Goal: Task Accomplishment & Management: Use online tool/utility

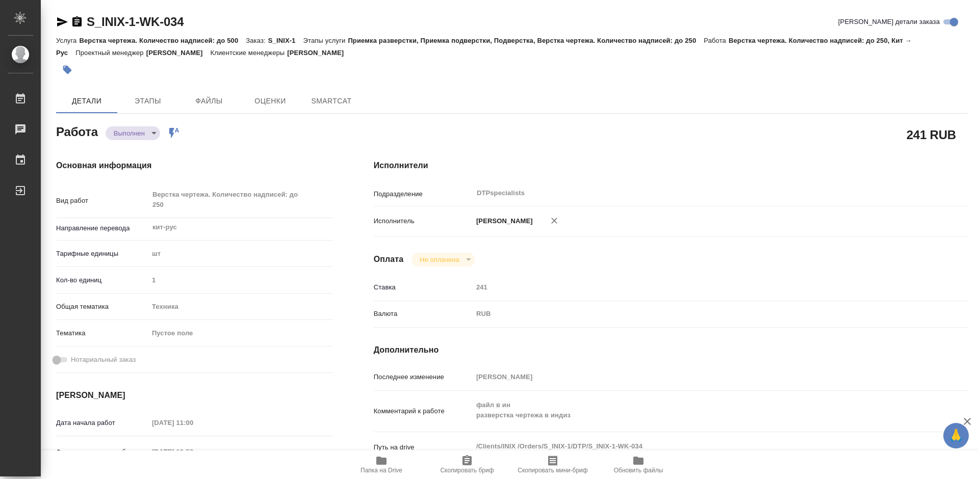
type textarea "x"
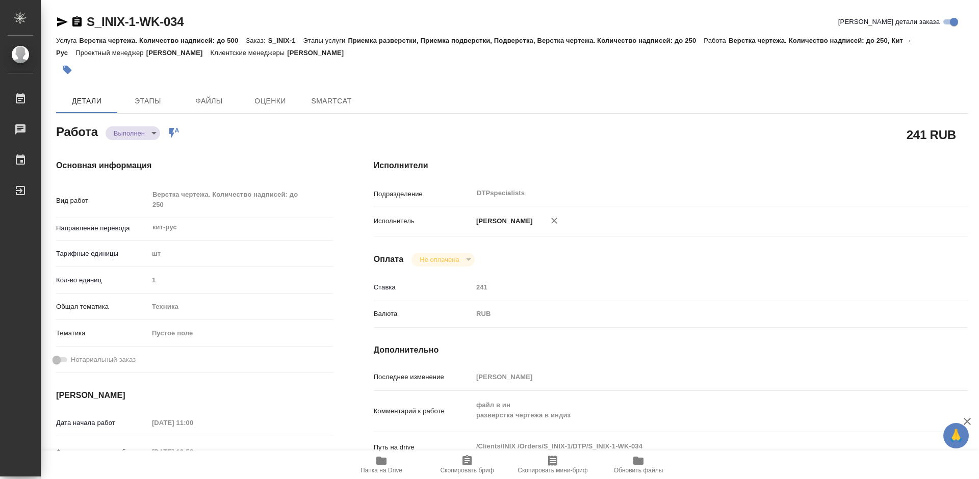
type textarea "x"
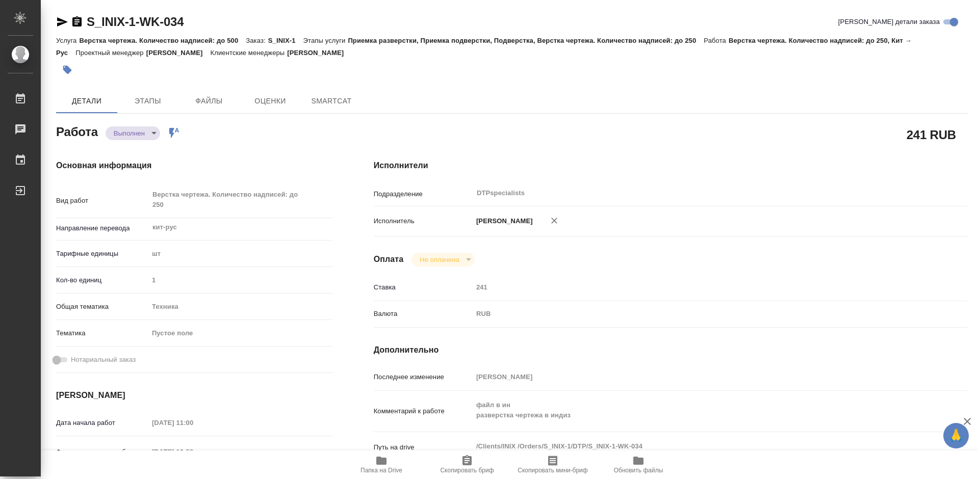
type textarea "x"
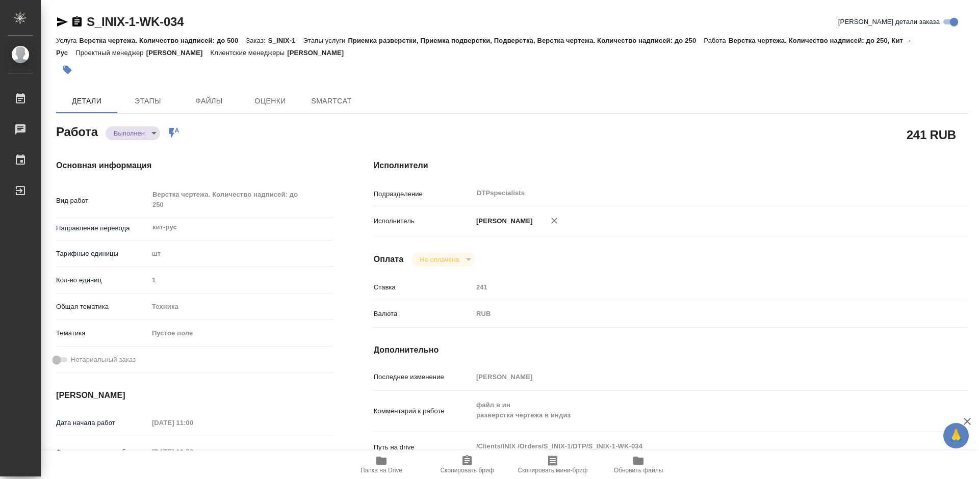
type textarea "x"
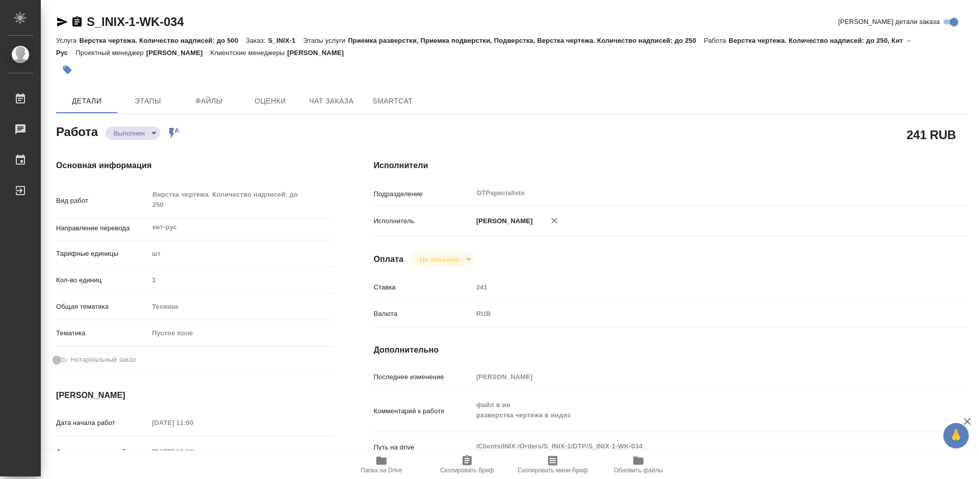
type textarea "x"
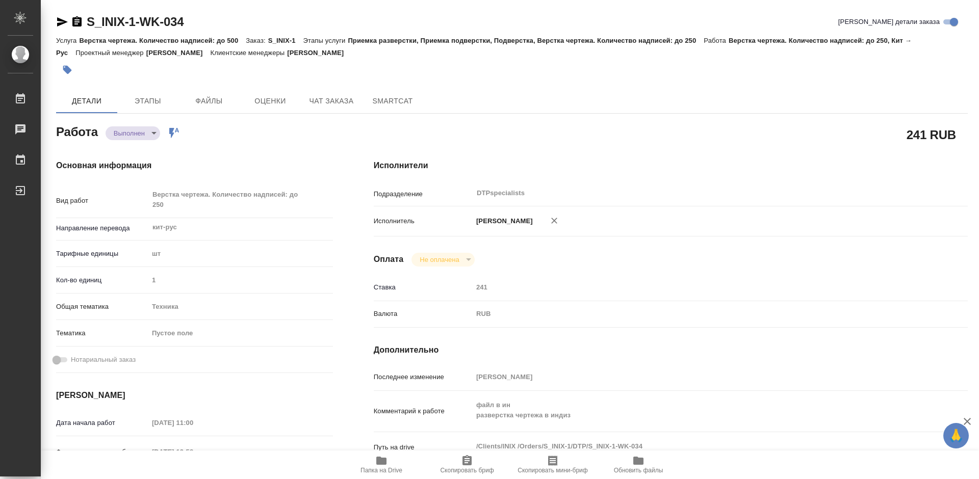
type textarea "x"
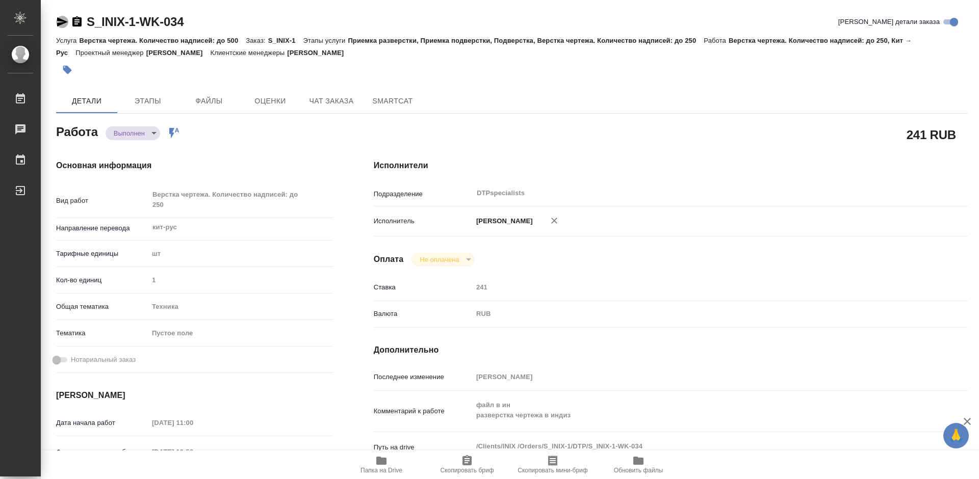
click at [58, 18] on icon "button" at bounding box center [62, 21] width 11 height 9
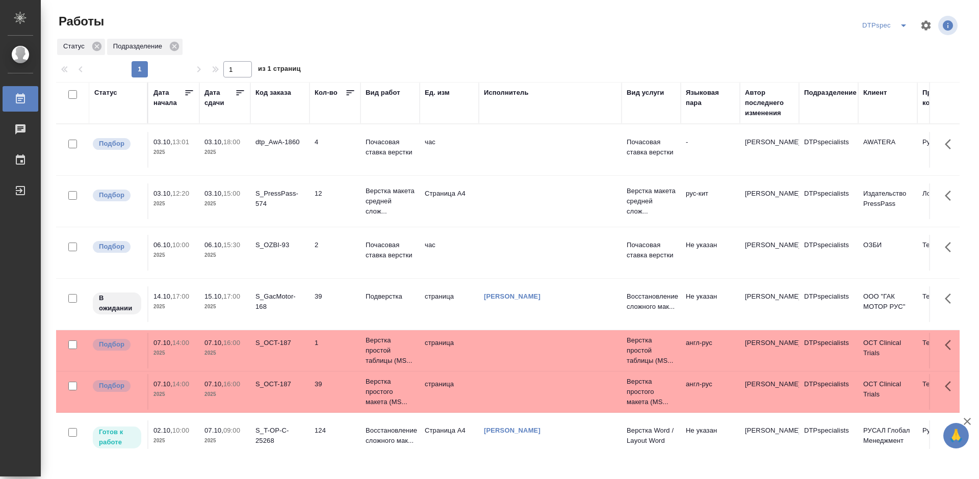
click at [240, 95] on icon at bounding box center [240, 93] width 10 height 10
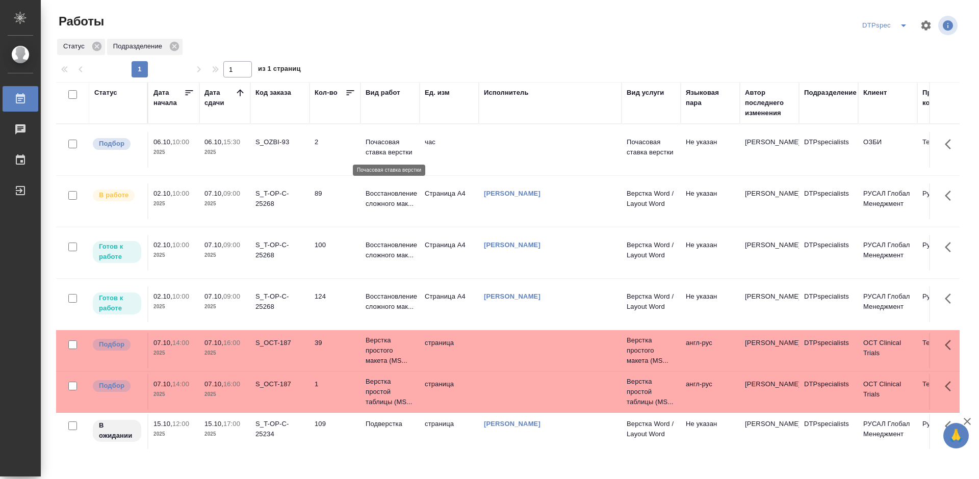
click at [380, 148] on p "Почасовая ставка верстки" at bounding box center [390, 147] width 49 height 20
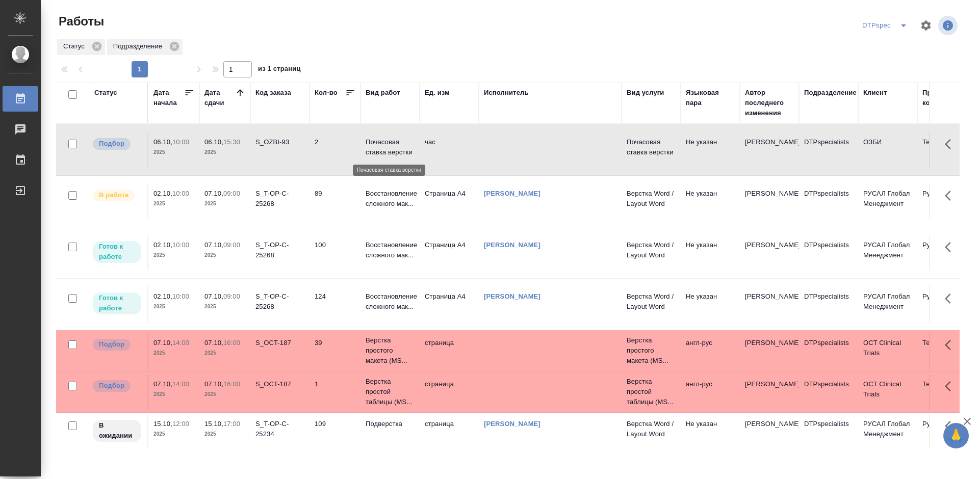
click at [380, 148] on p "Почасовая ставка верстки" at bounding box center [390, 147] width 49 height 20
drag, startPoint x: 485, startPoint y: 200, endPoint x: 431, endPoint y: 218, distance: 57.4
click at [373, 240] on td "Восстановление сложного мак..." at bounding box center [390, 253] width 59 height 36
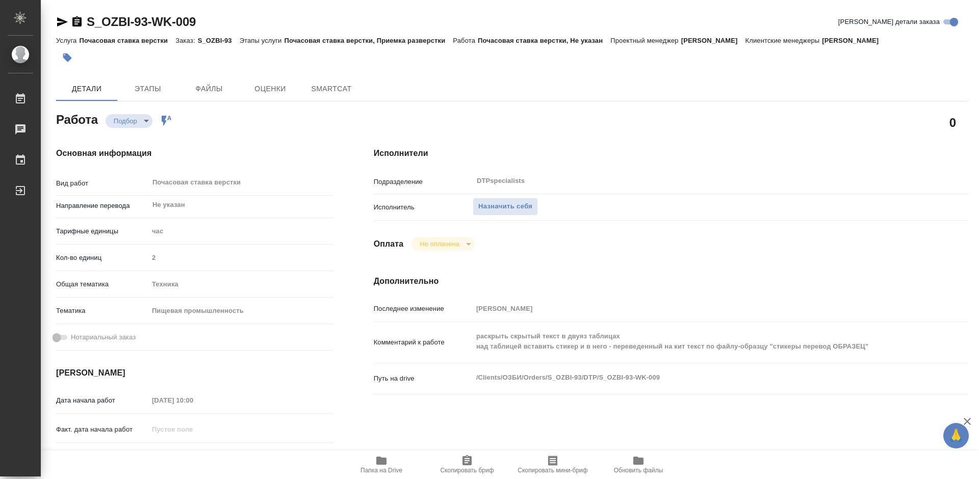
type textarea "x"
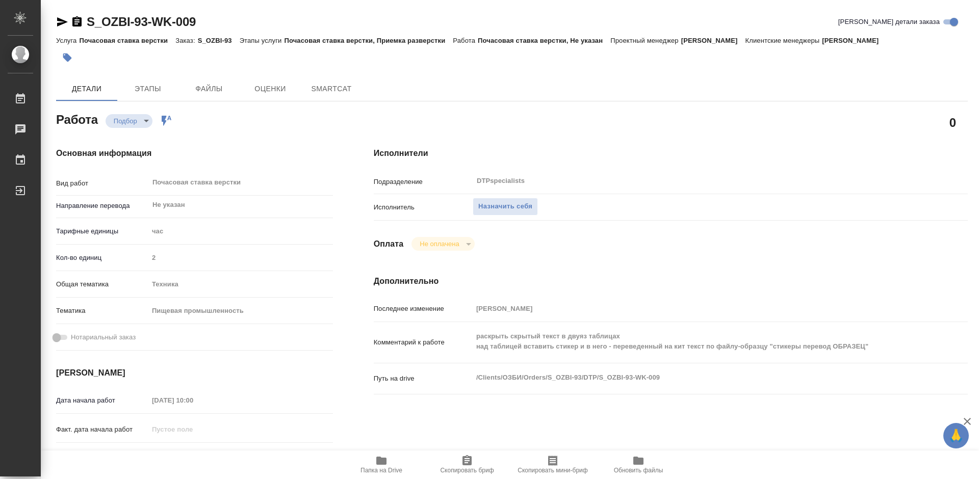
type textarea "x"
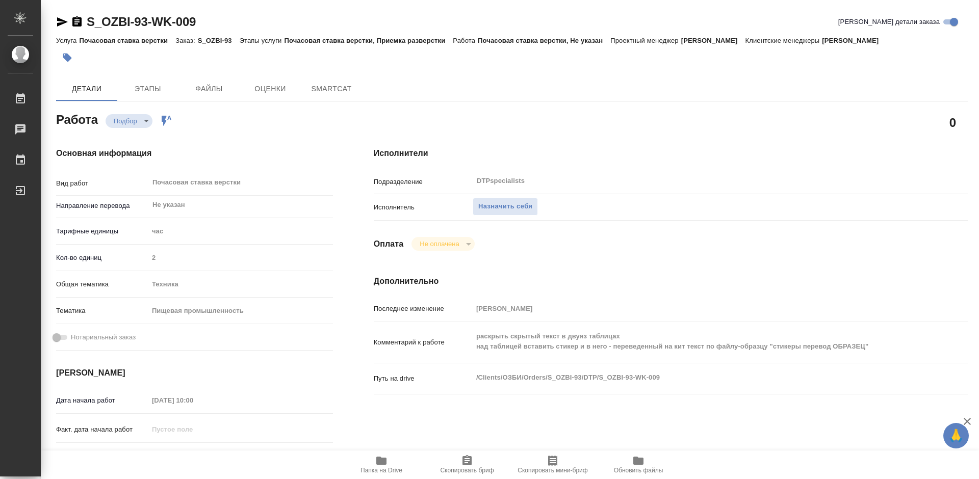
type textarea "x"
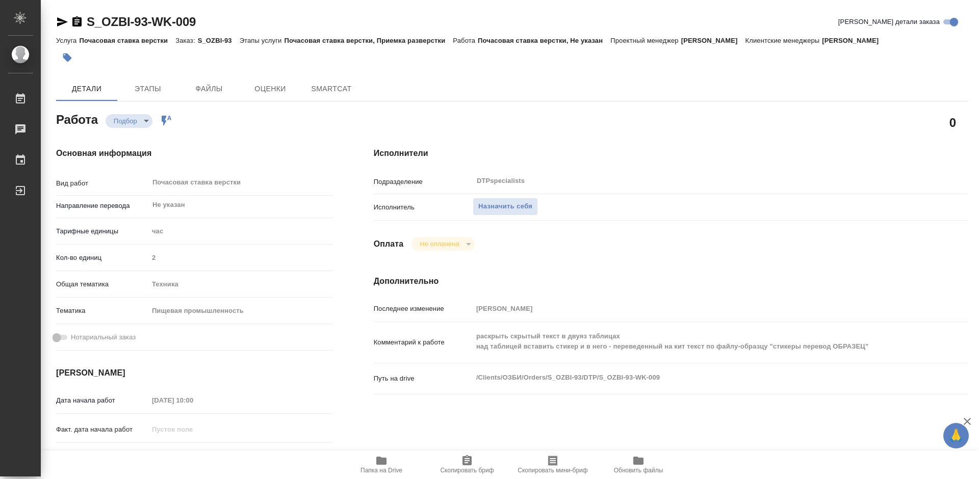
type textarea "x"
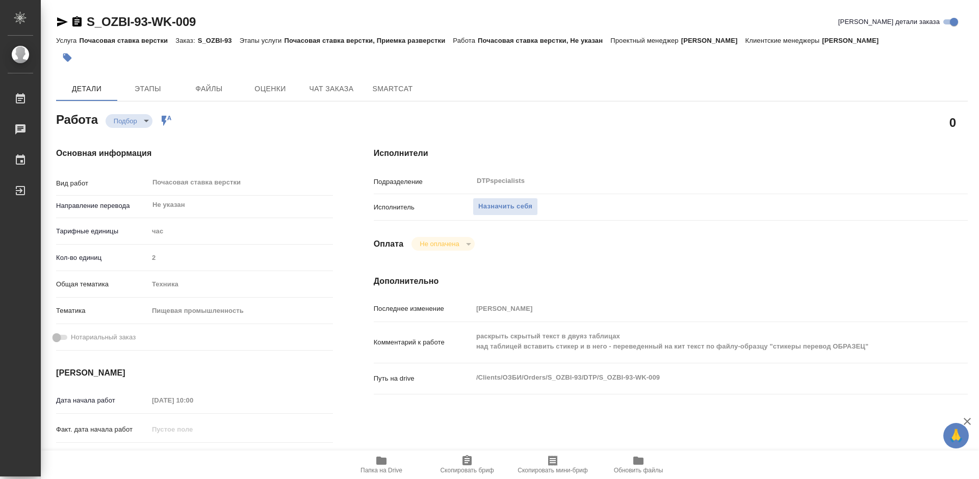
type textarea "x"
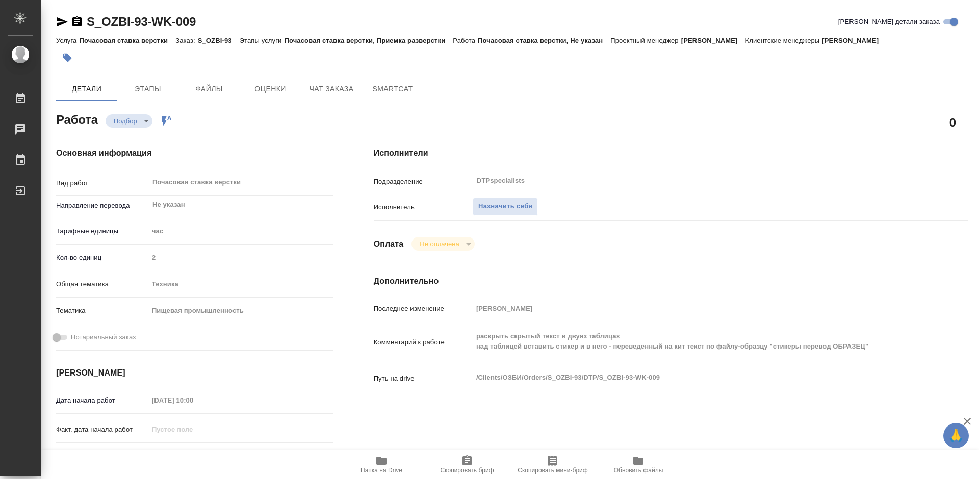
type textarea "x"
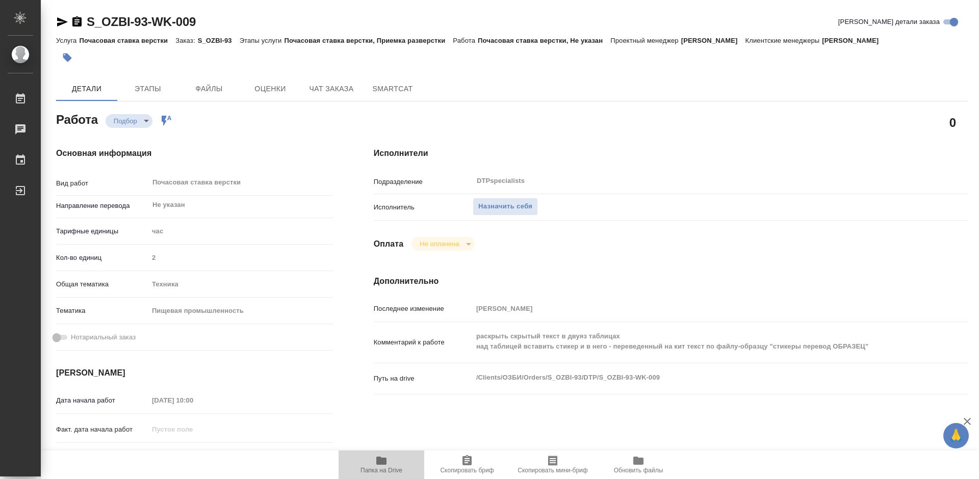
click at [380, 462] on icon "button" at bounding box center [381, 461] width 10 height 8
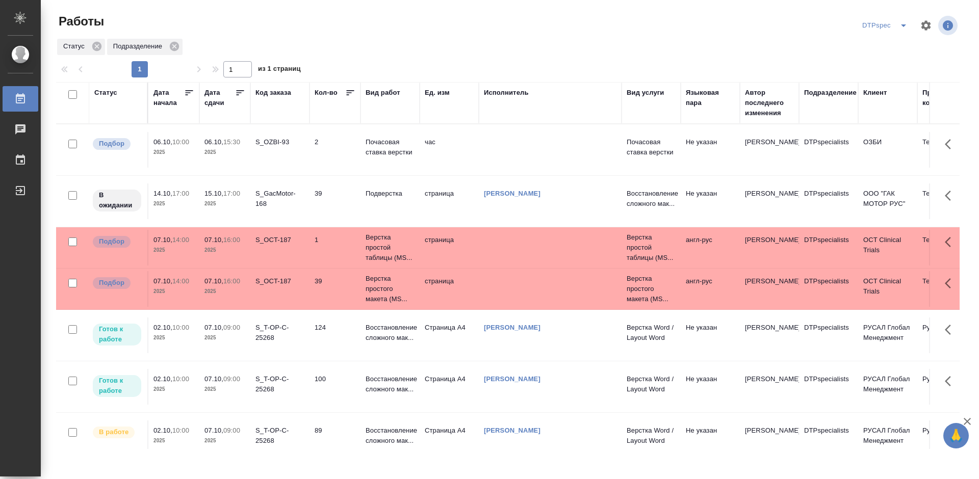
click at [244, 94] on icon at bounding box center [240, 93] width 10 height 10
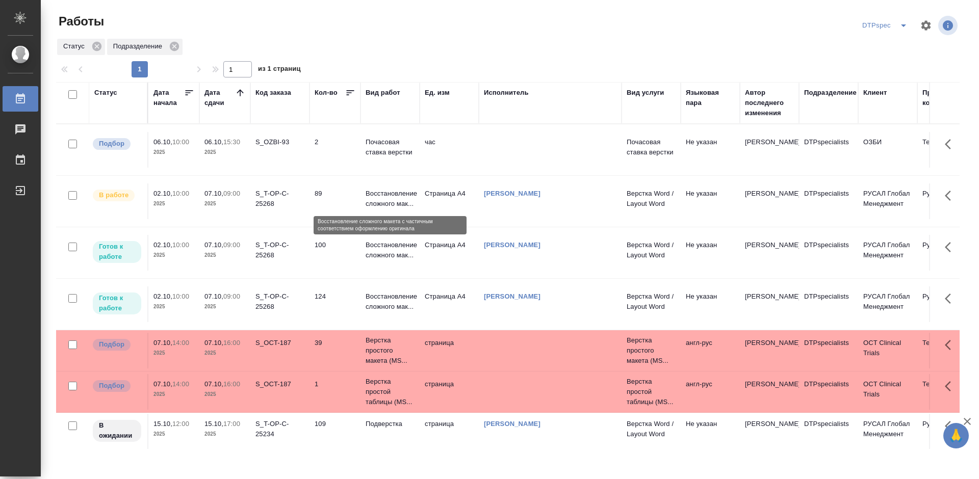
click at [374, 196] on p "Восстановление сложного мак..." at bounding box center [390, 199] width 49 height 20
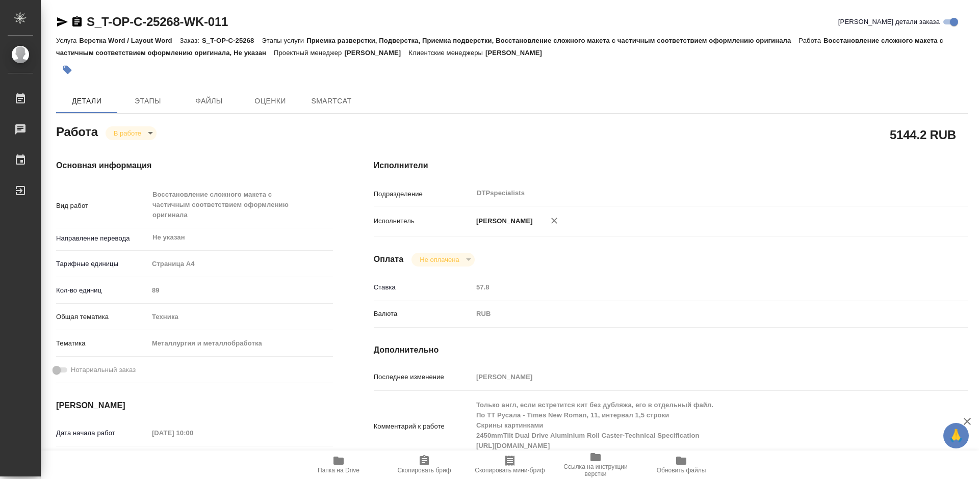
type textarea "x"
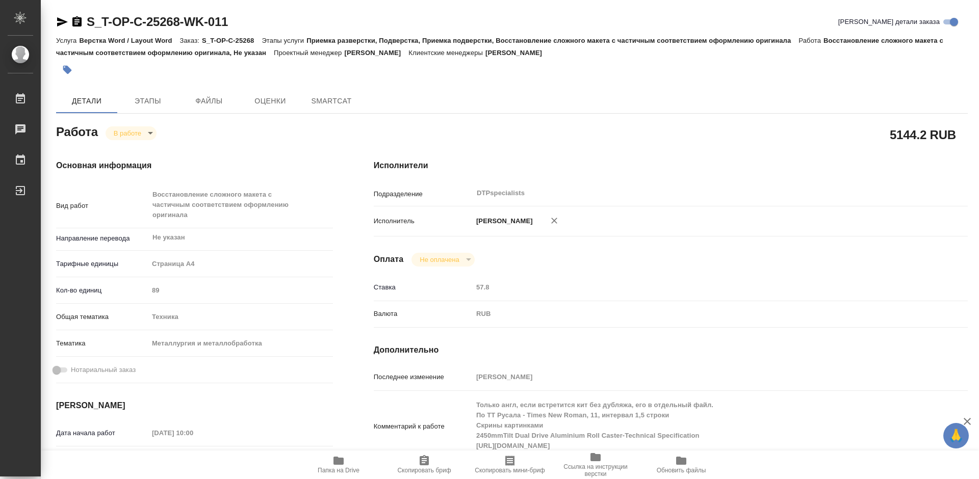
type textarea "x"
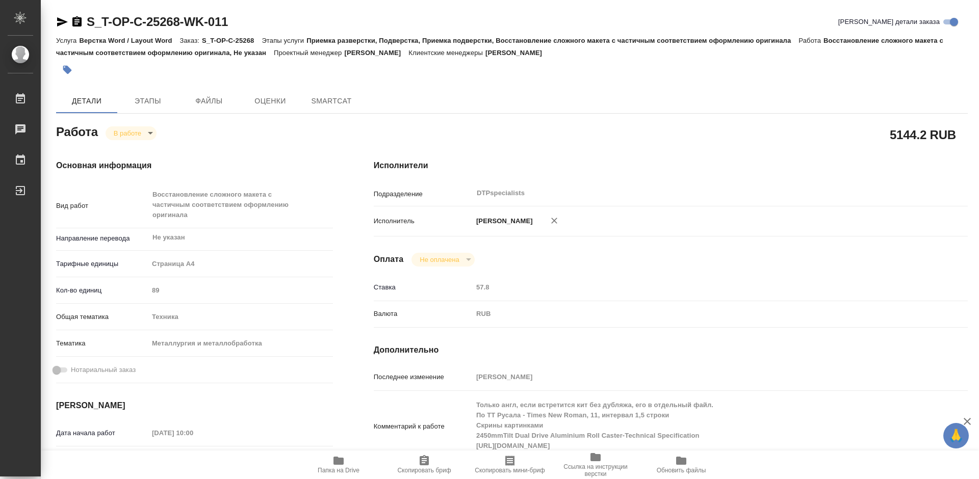
type textarea "x"
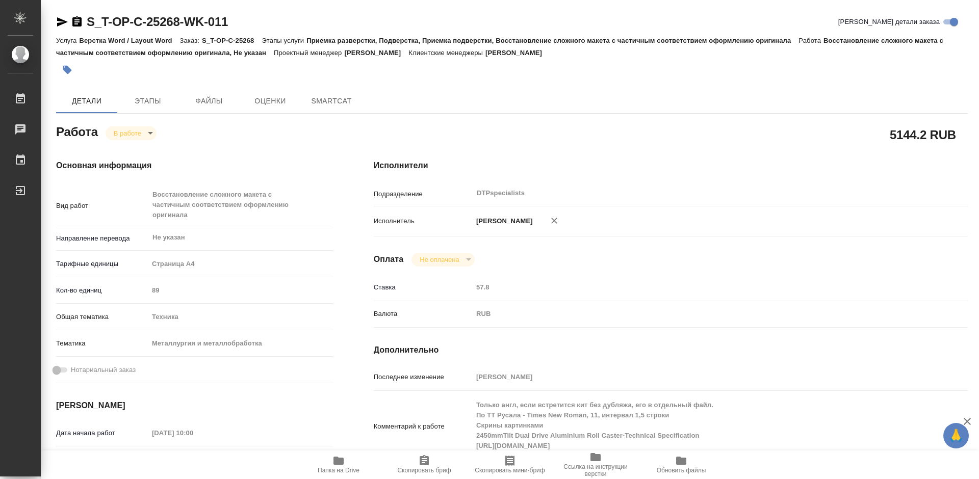
type textarea "x"
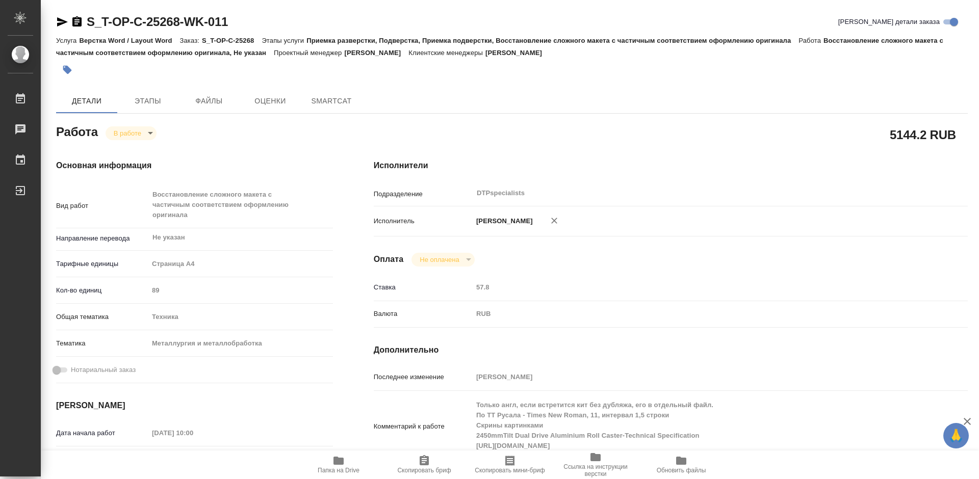
type textarea "x"
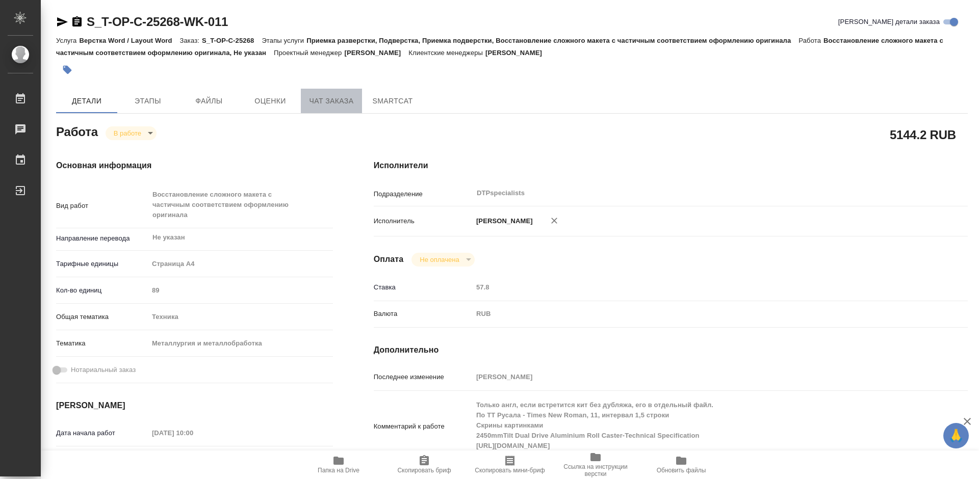
click at [327, 101] on span "Чат заказа" at bounding box center [331, 101] width 49 height 13
type textarea "x"
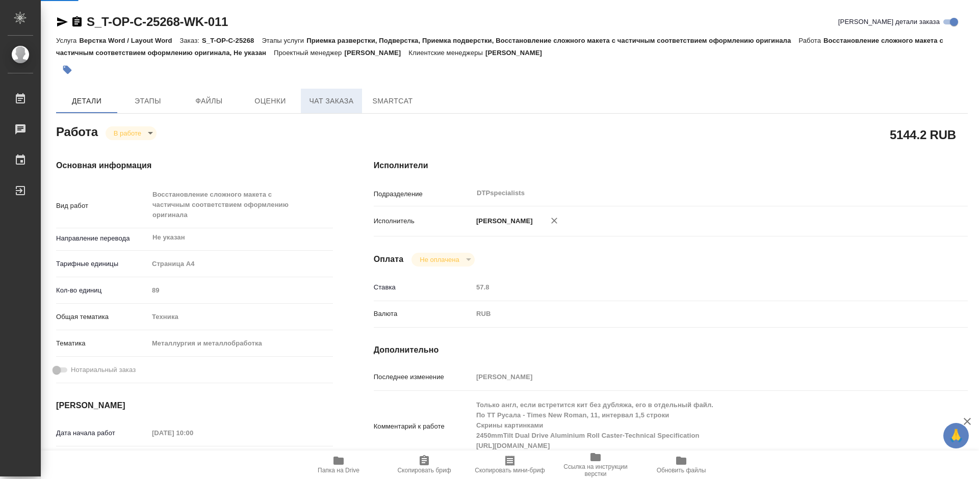
type textarea "x"
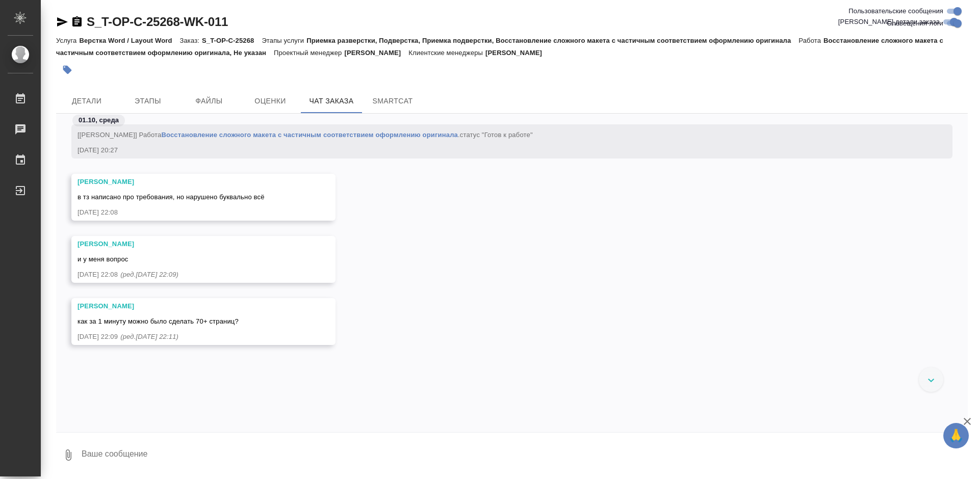
scroll to position [7269, 0]
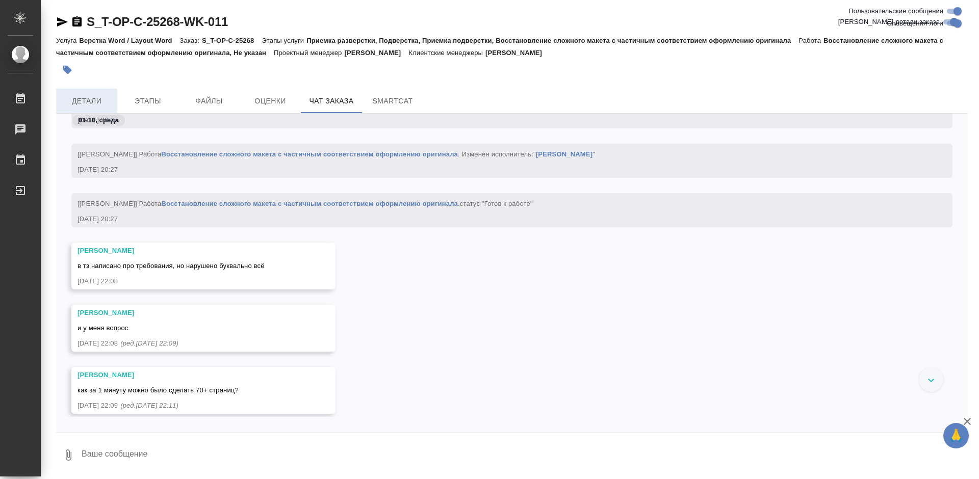
click at [100, 95] on span "Детали" at bounding box center [86, 101] width 49 height 13
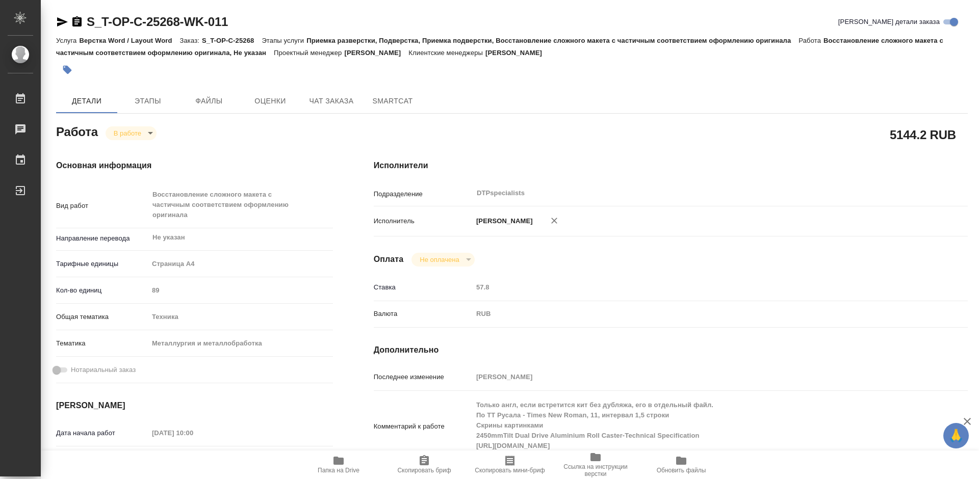
type textarea "x"
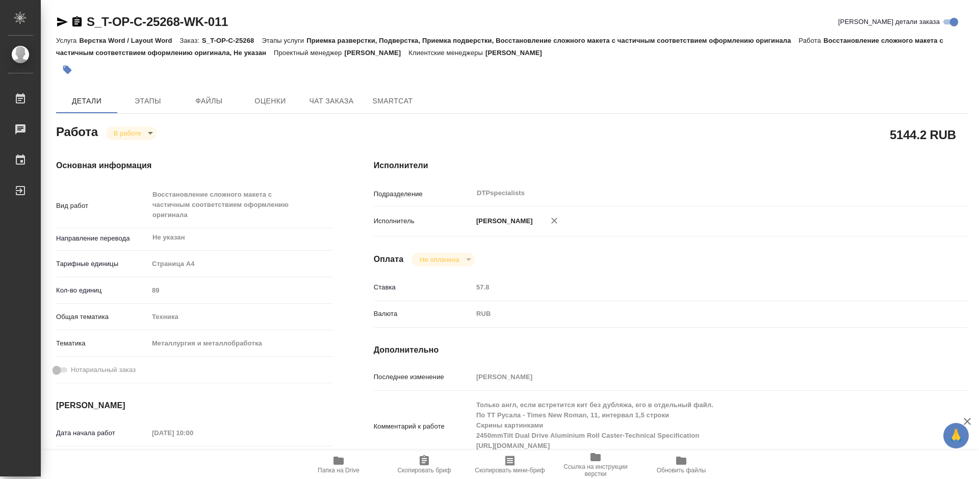
scroll to position [153, 0]
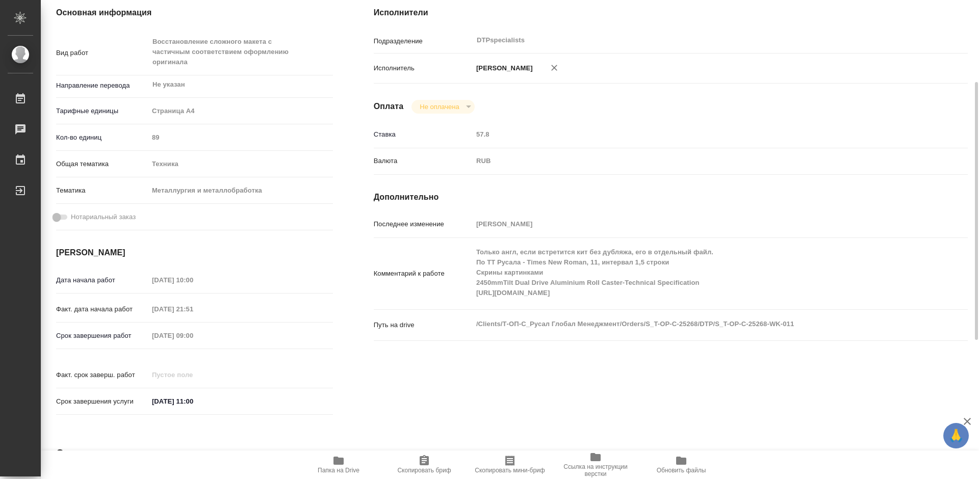
type textarea "x"
